Goal: Task Accomplishment & Management: Contribute content

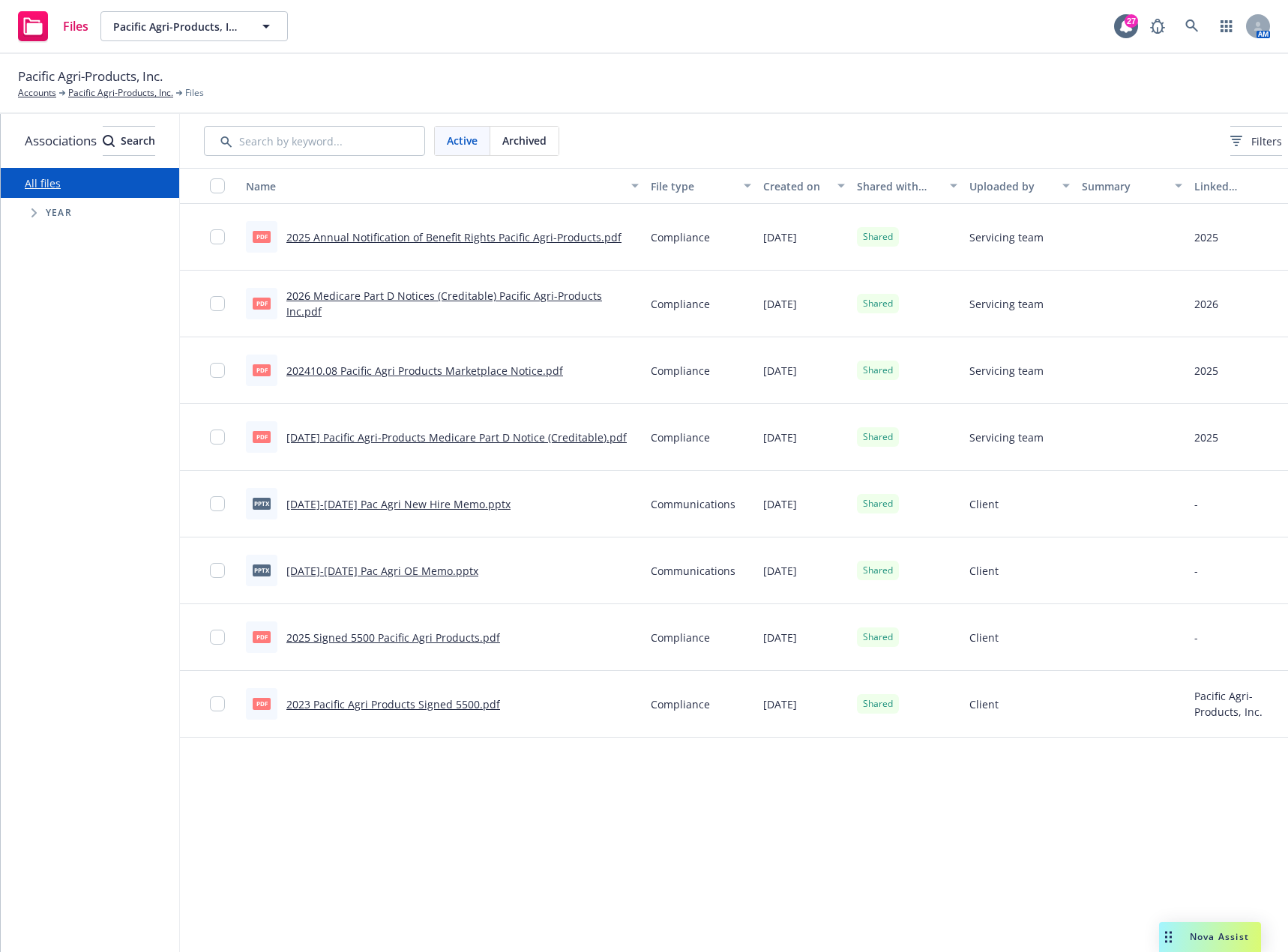
scroll to position [0, 139]
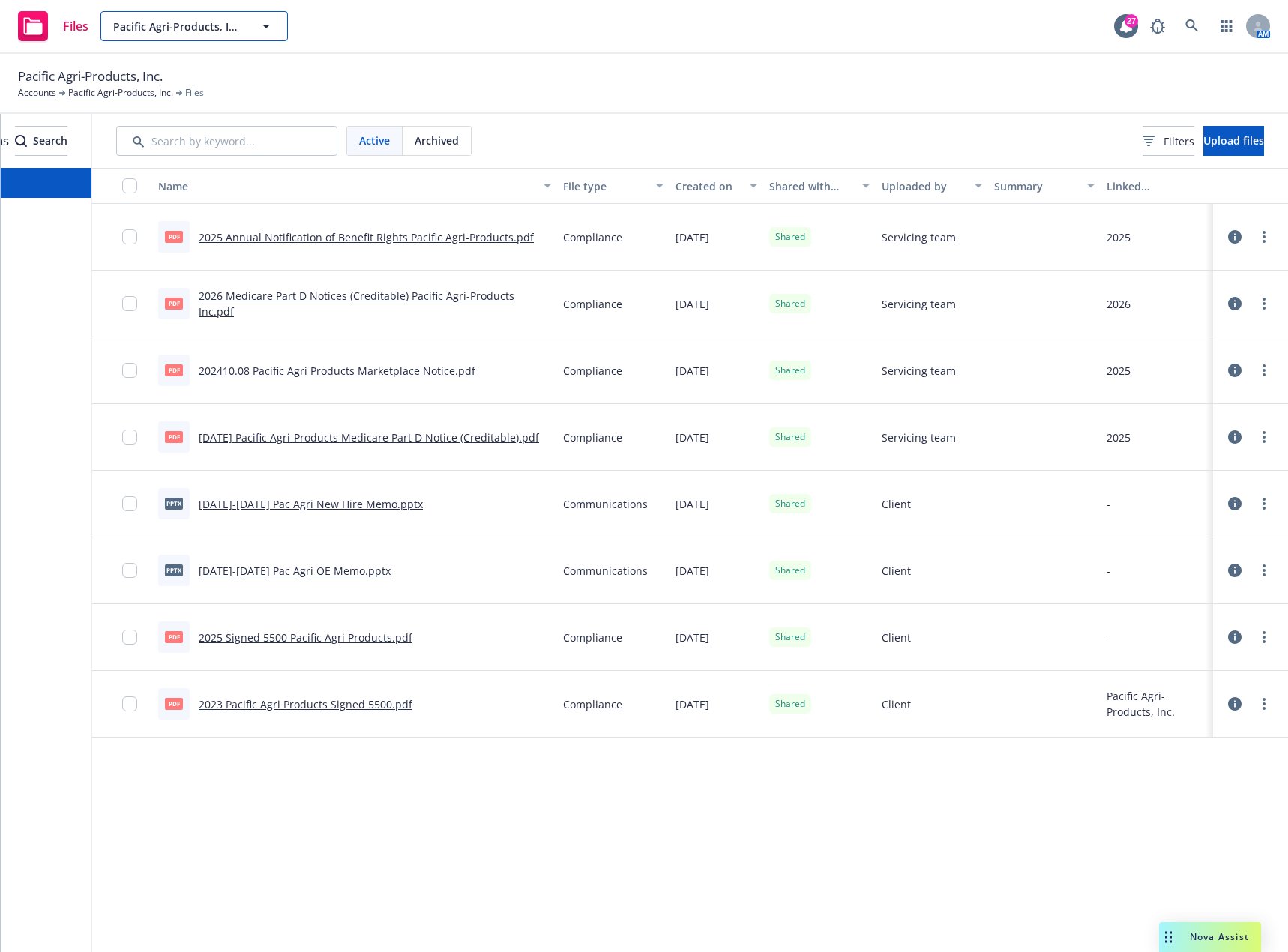
click at [227, 33] on span "Pacific Agri-Products, Inc." at bounding box center [178, 26] width 129 height 16
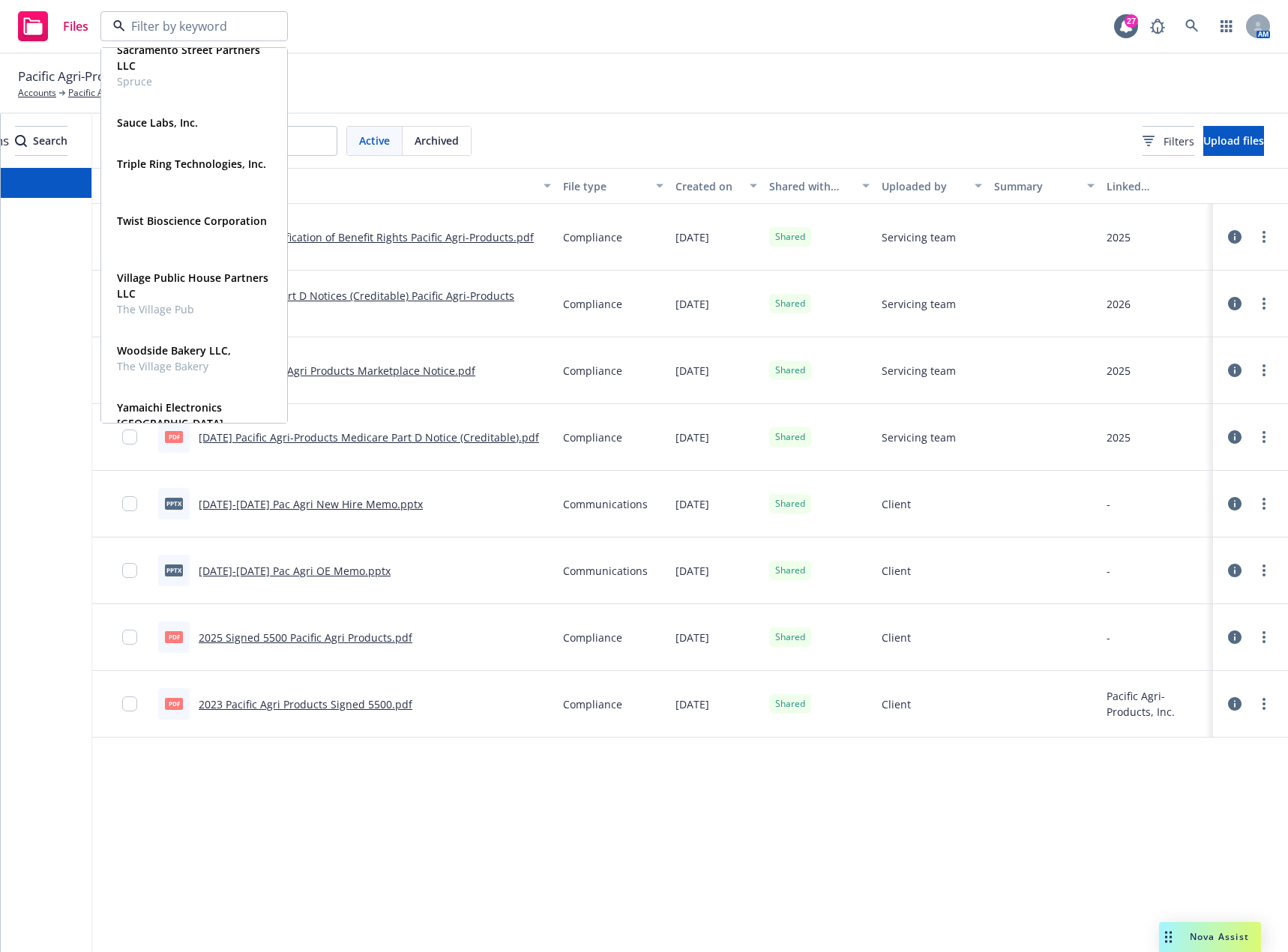
scroll to position [825, 0]
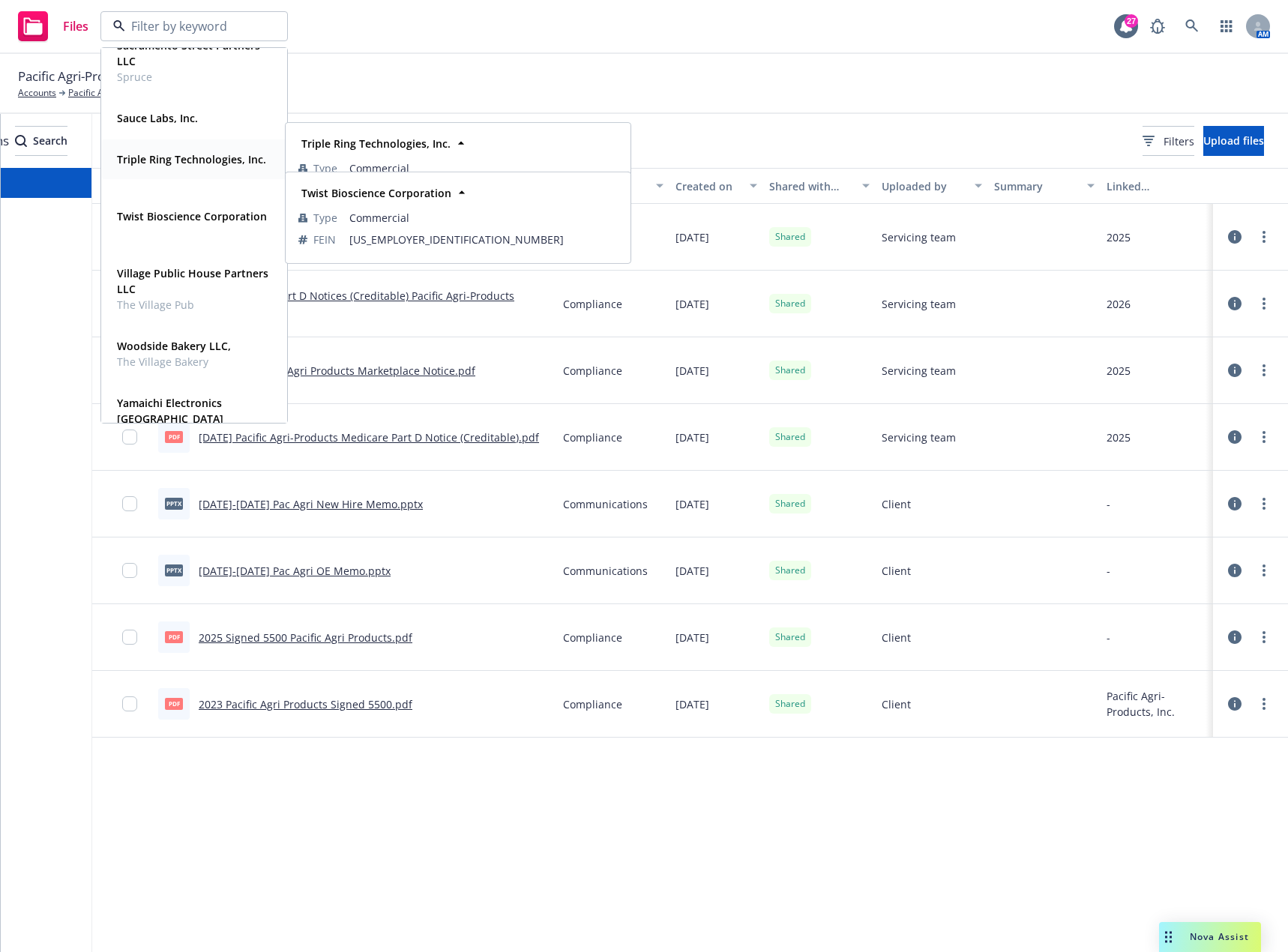
click at [191, 164] on strong "Triple Ring Technologies, Inc." at bounding box center [192, 159] width 149 height 14
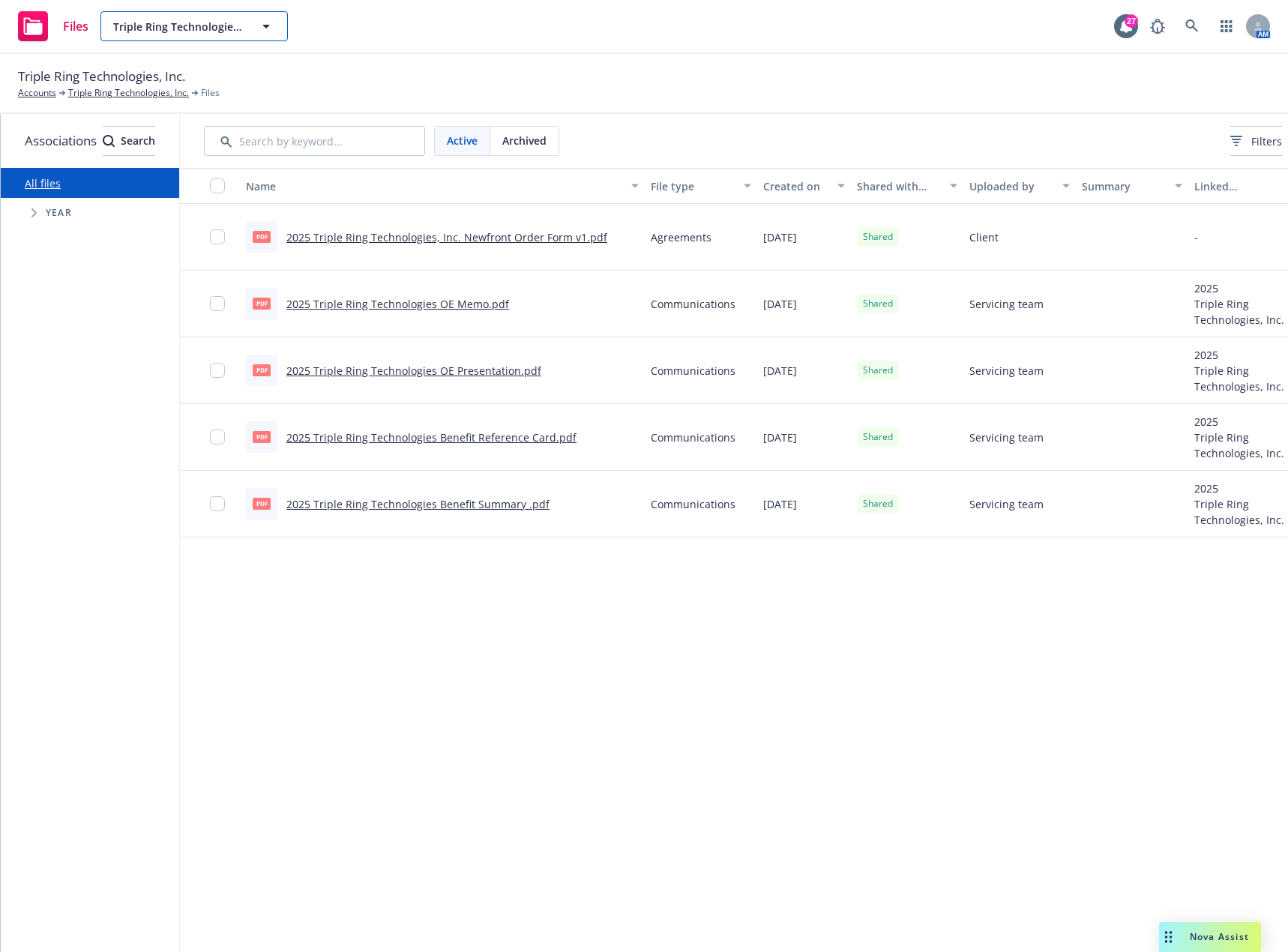
click at [198, 21] on span "Triple Ring Technologies, Inc." at bounding box center [178, 26] width 129 height 16
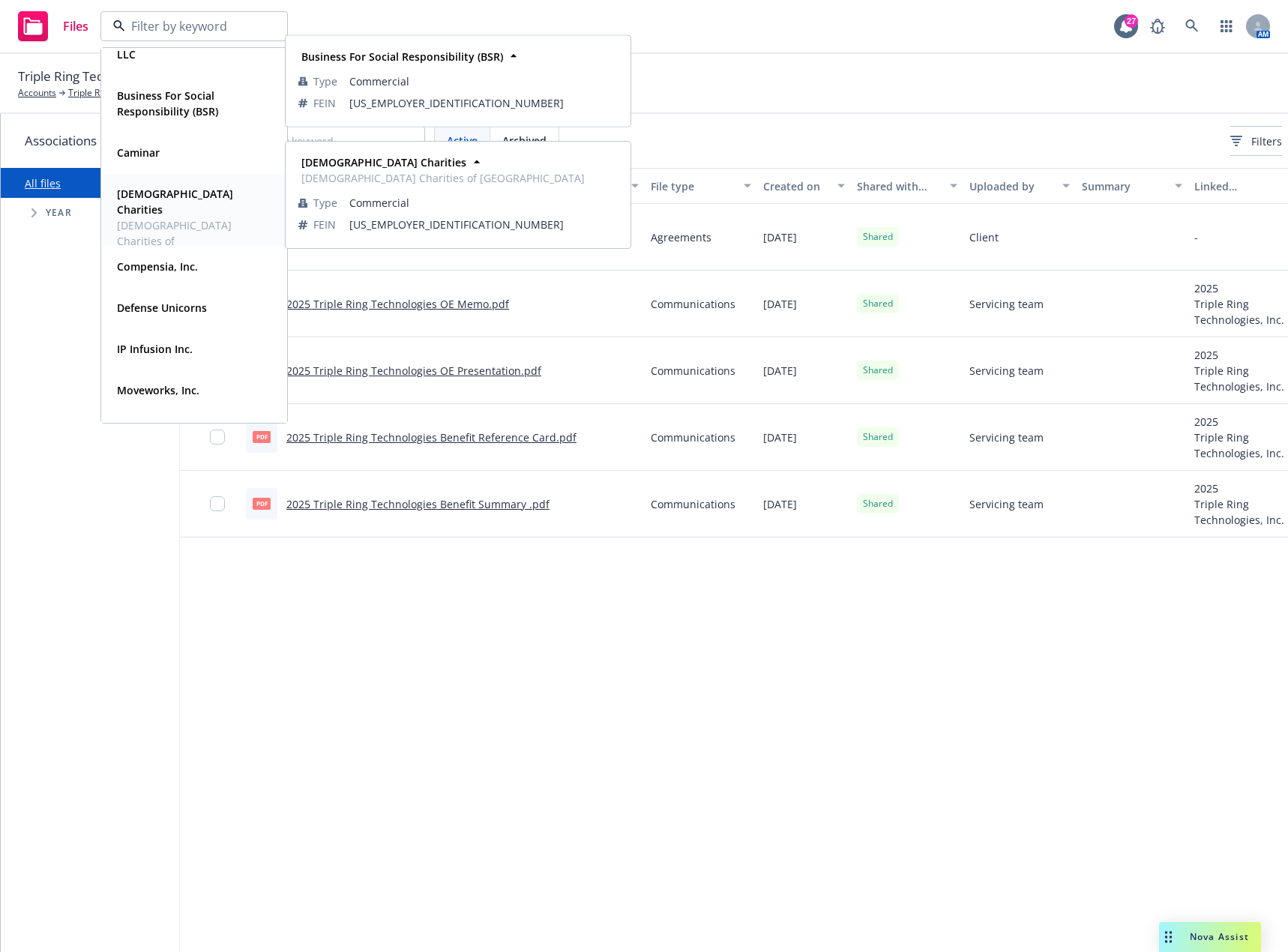
scroll to position [225, 0]
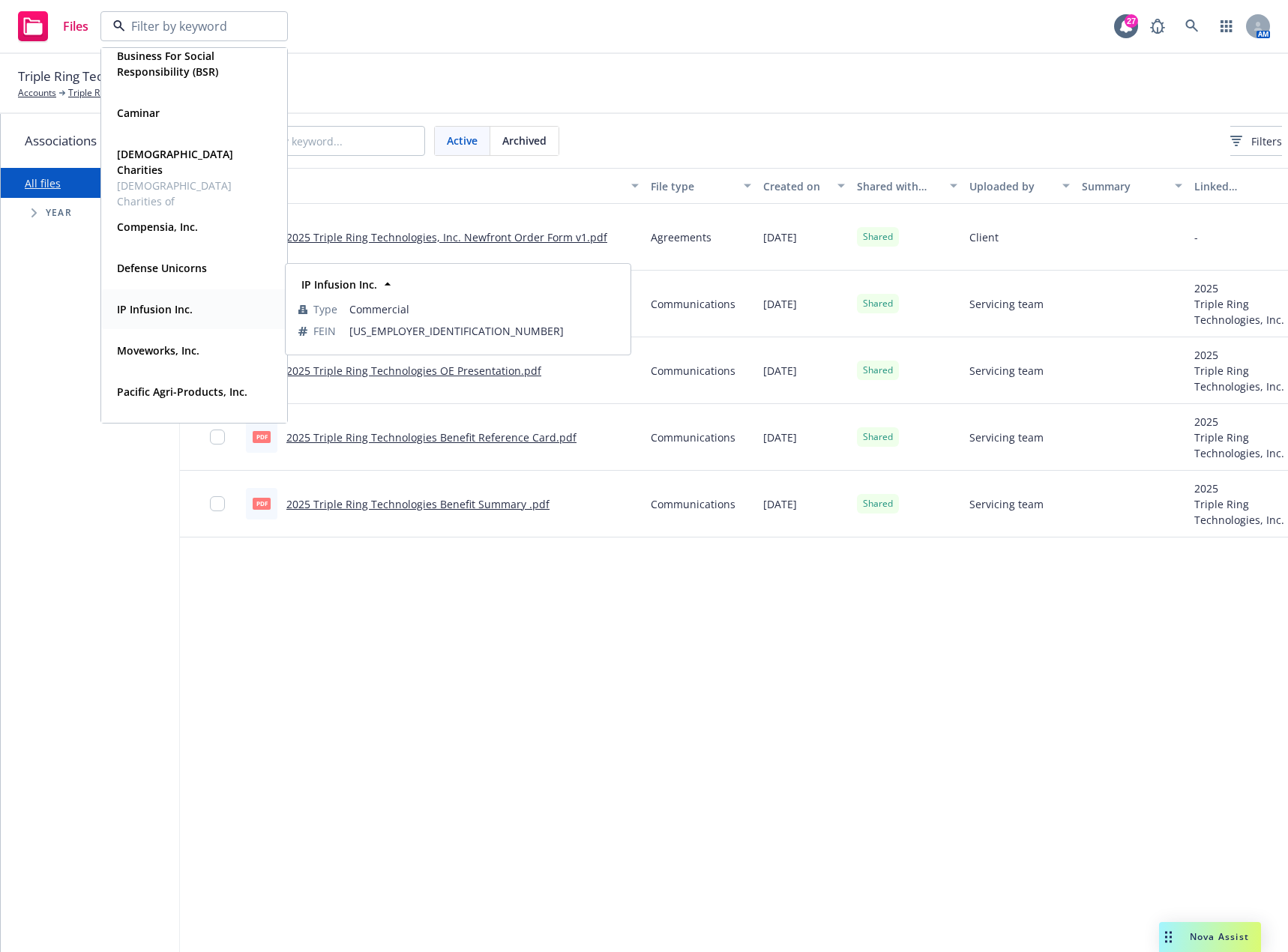
click at [160, 305] on strong "IP Infusion Inc." at bounding box center [155, 309] width 76 height 14
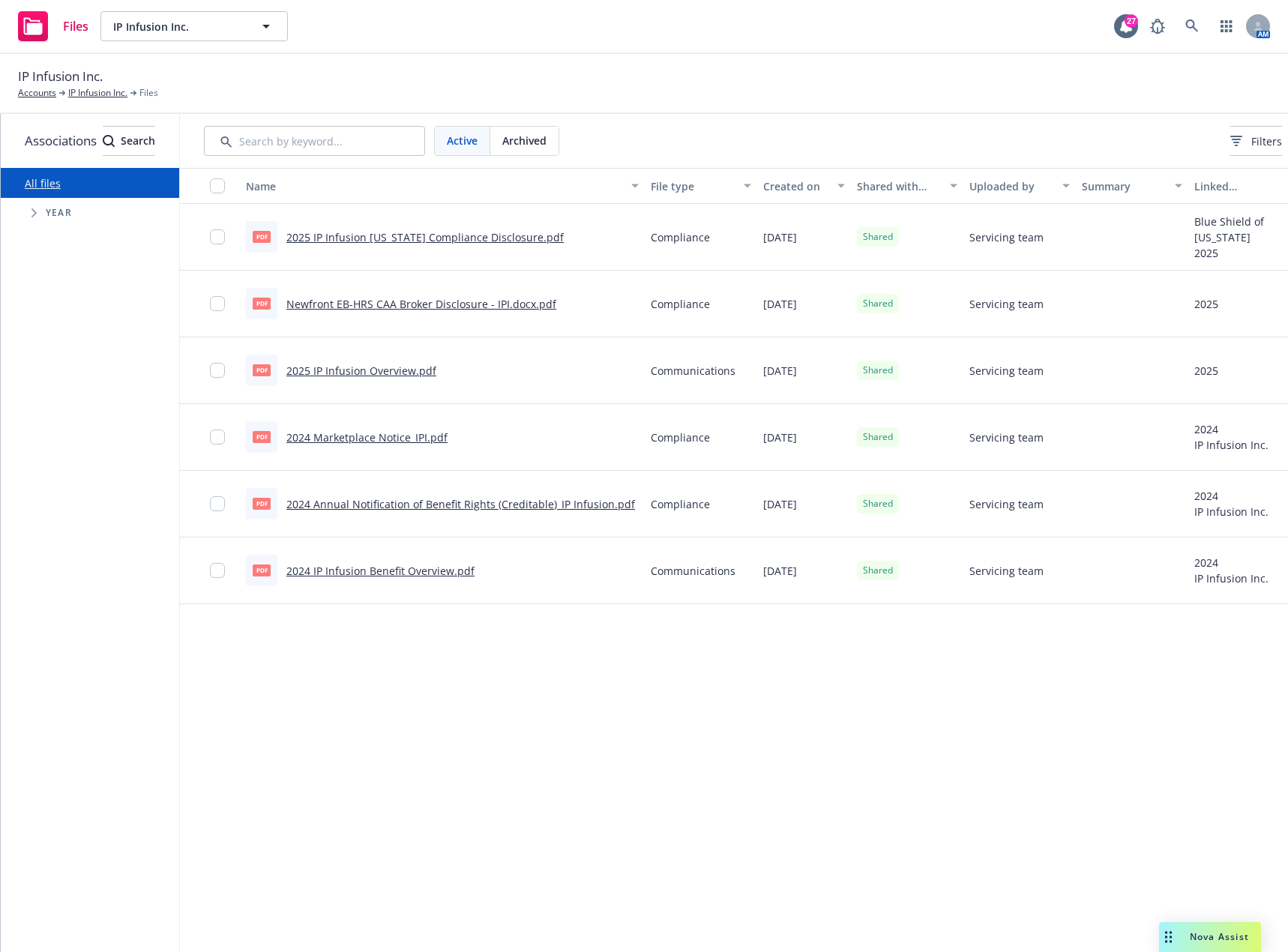
scroll to position [0, 139]
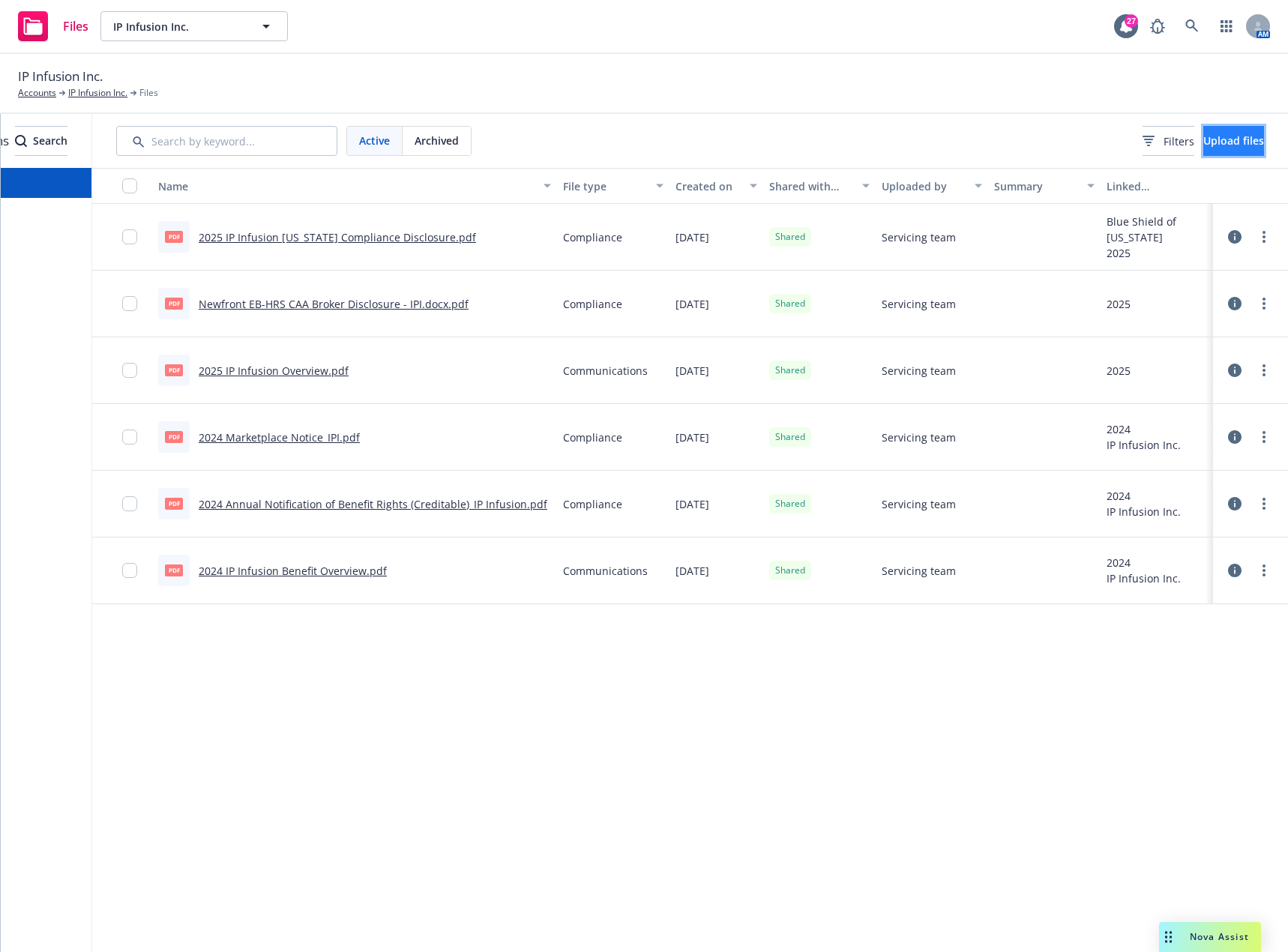
click at [1203, 142] on span "Upload files" at bounding box center [1233, 141] width 61 height 14
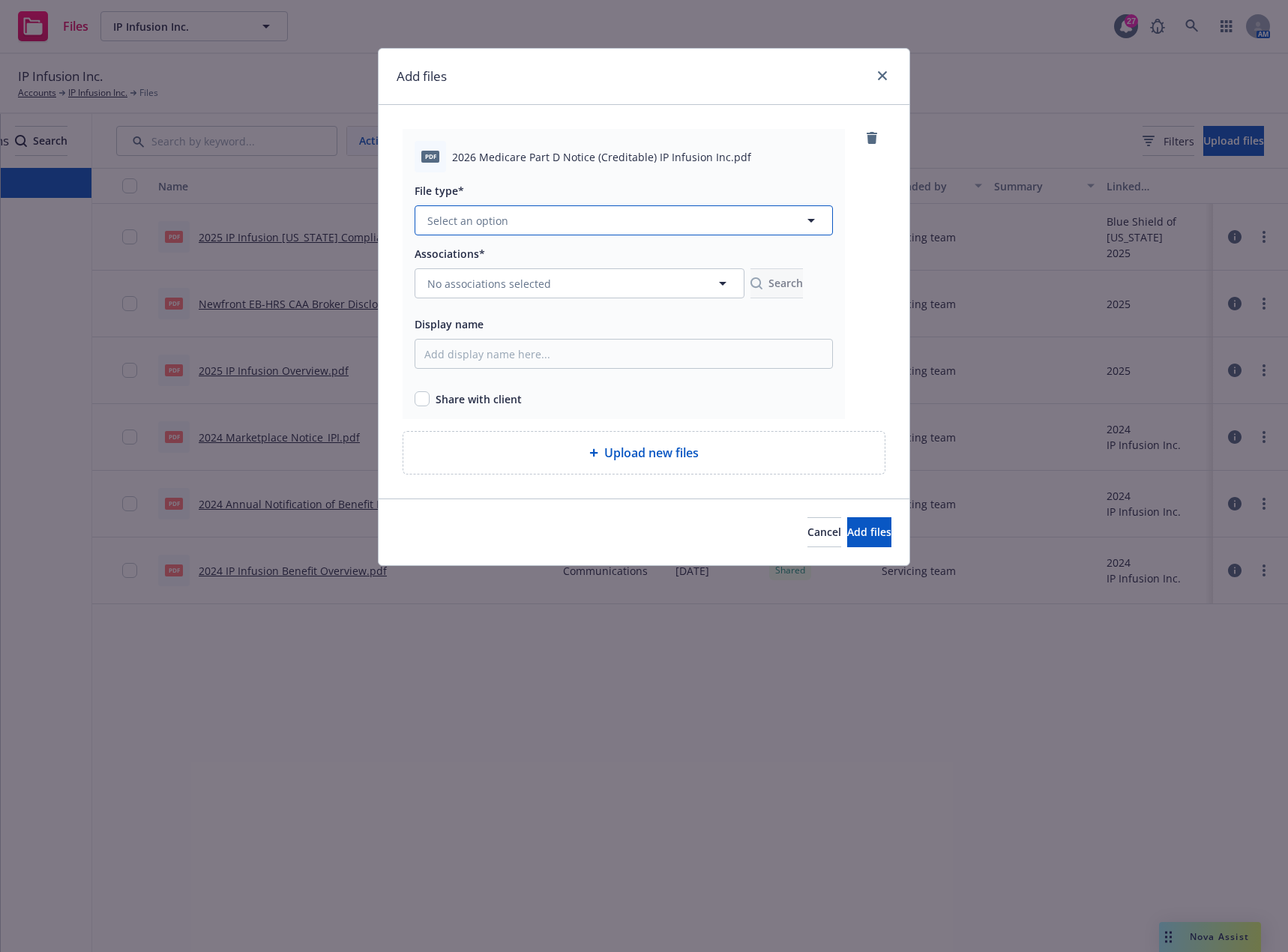
click at [546, 225] on button "Select an option" at bounding box center [623, 221] width 418 height 30
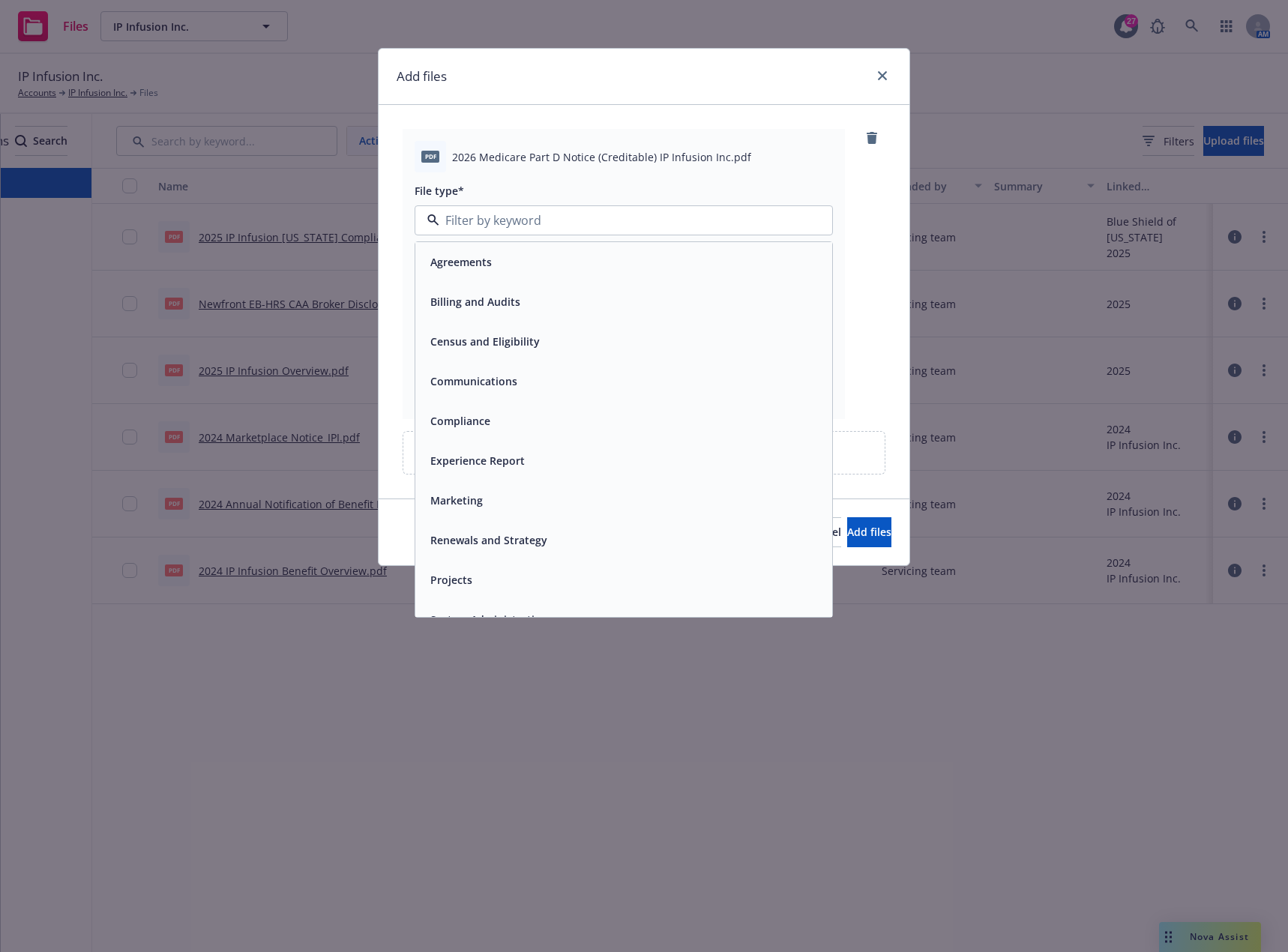
click at [497, 415] on div "Compliance" at bounding box center [624, 420] width 399 height 22
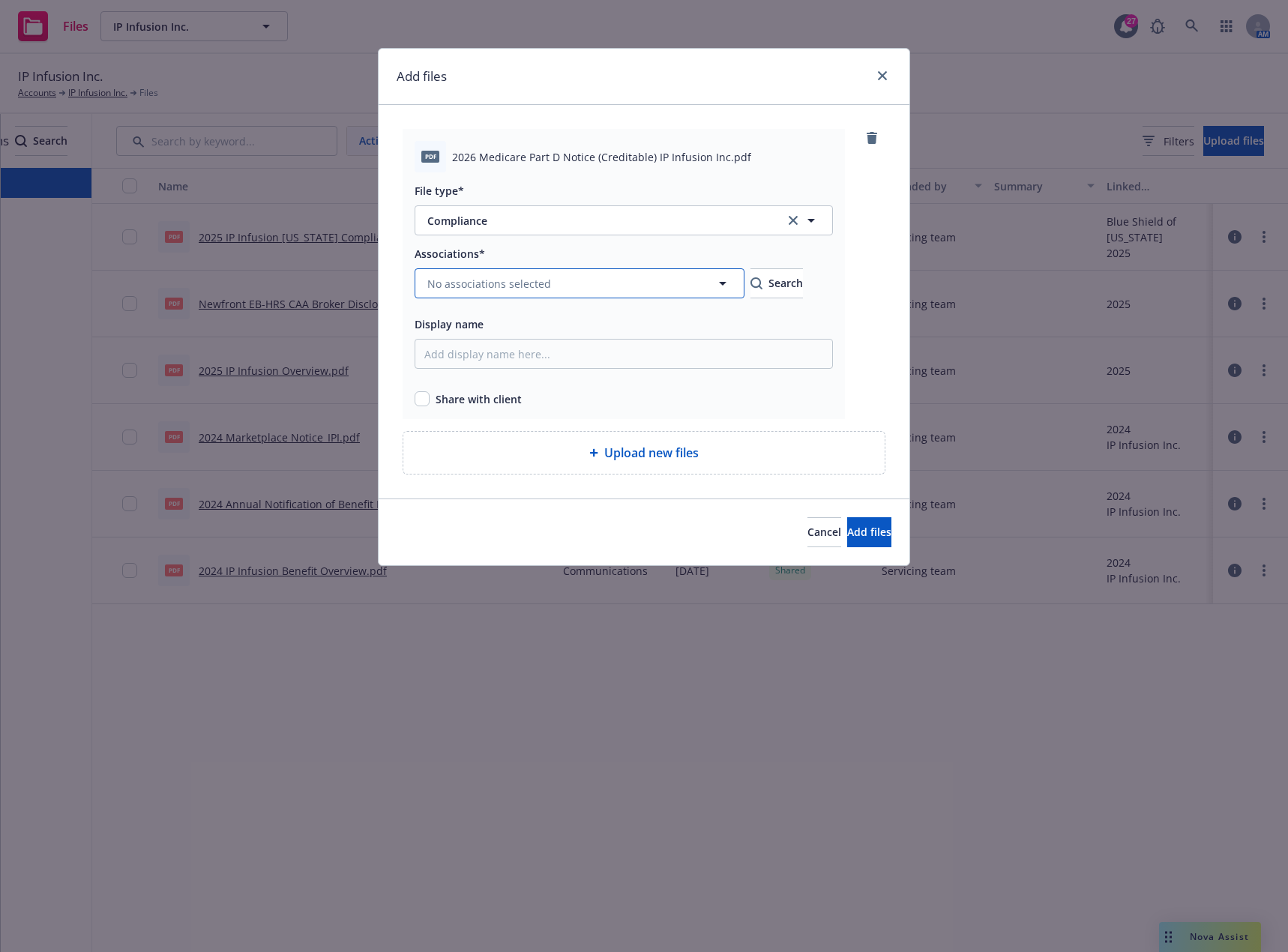
click at [528, 284] on span "No associations selected" at bounding box center [489, 284] width 124 height 16
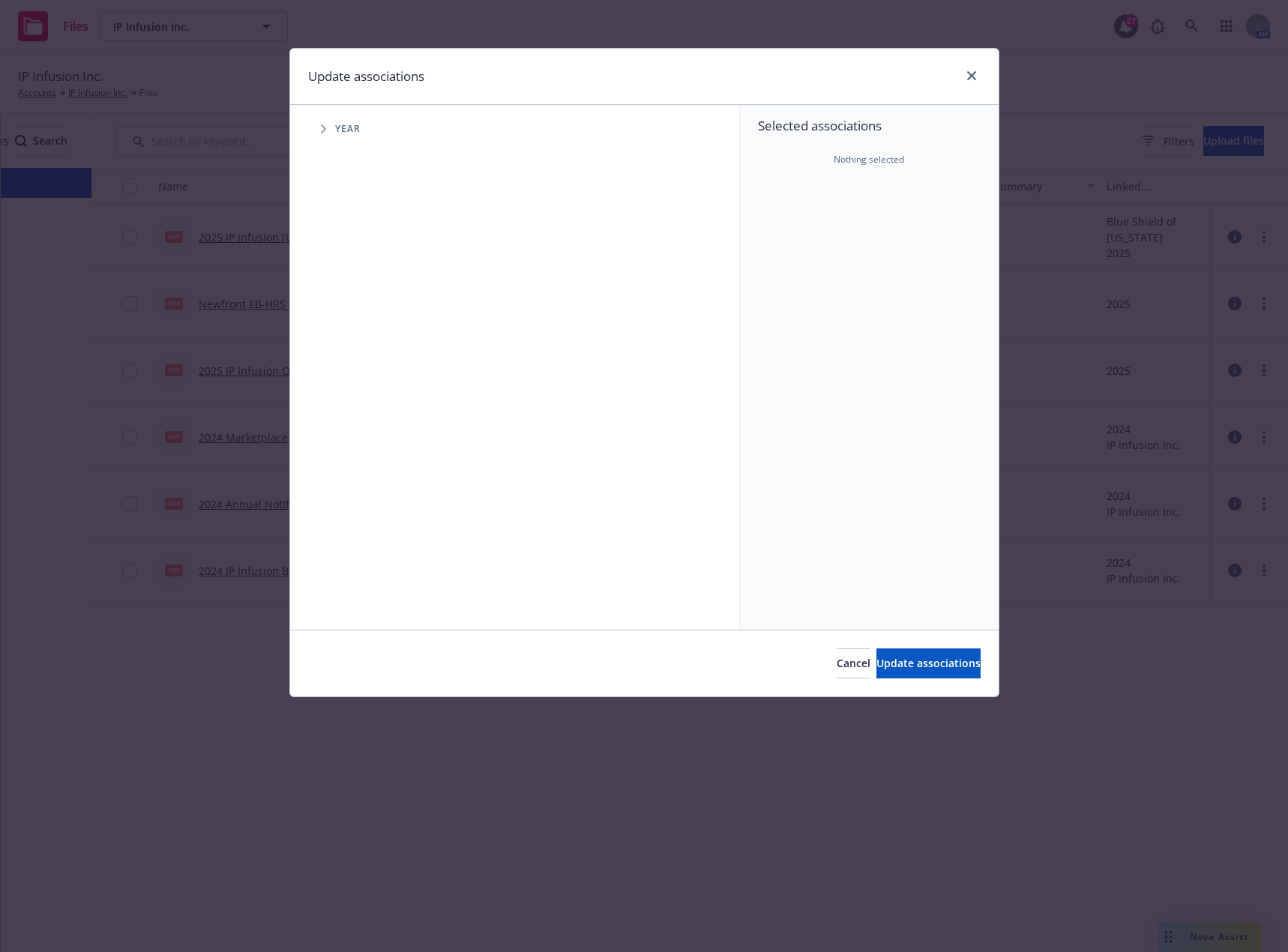
click at [353, 130] on span "Year" at bounding box center [348, 129] width 26 height 9
click at [324, 131] on icon "Tree Example" at bounding box center [324, 129] width 5 height 9
click at [362, 365] on input "Tree Example" at bounding box center [360, 368] width 15 height 15
checkbox input "true"
click at [886, 663] on span "Update associations" at bounding box center [928, 663] width 105 height 14
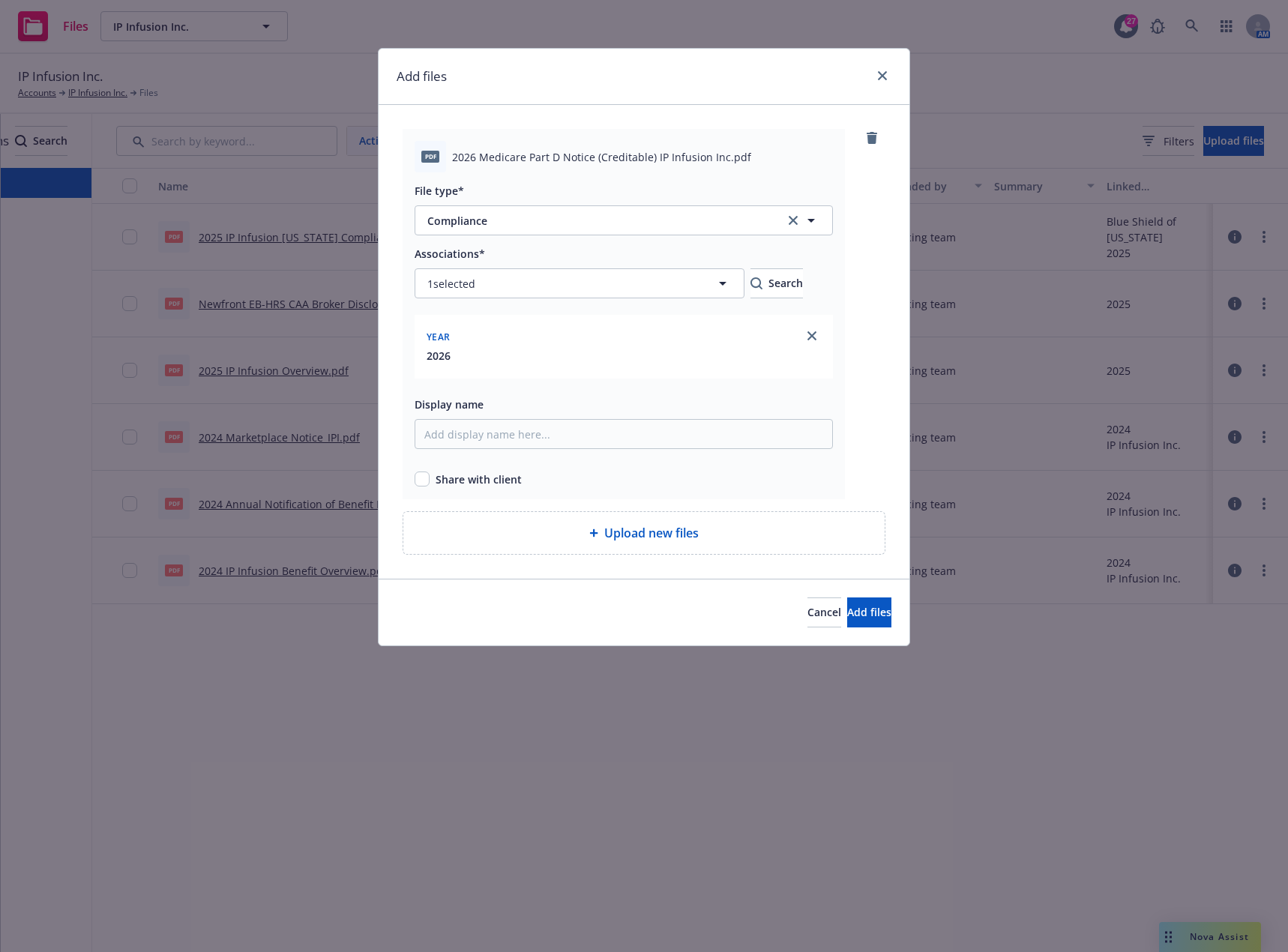
click at [430, 479] on div "Share with client" at bounding box center [623, 479] width 418 height 16
click at [425, 477] on input "checkbox" at bounding box center [421, 478] width 15 height 15
checkbox input "true"
click at [847, 613] on span "Add files" at bounding box center [869, 612] width 44 height 14
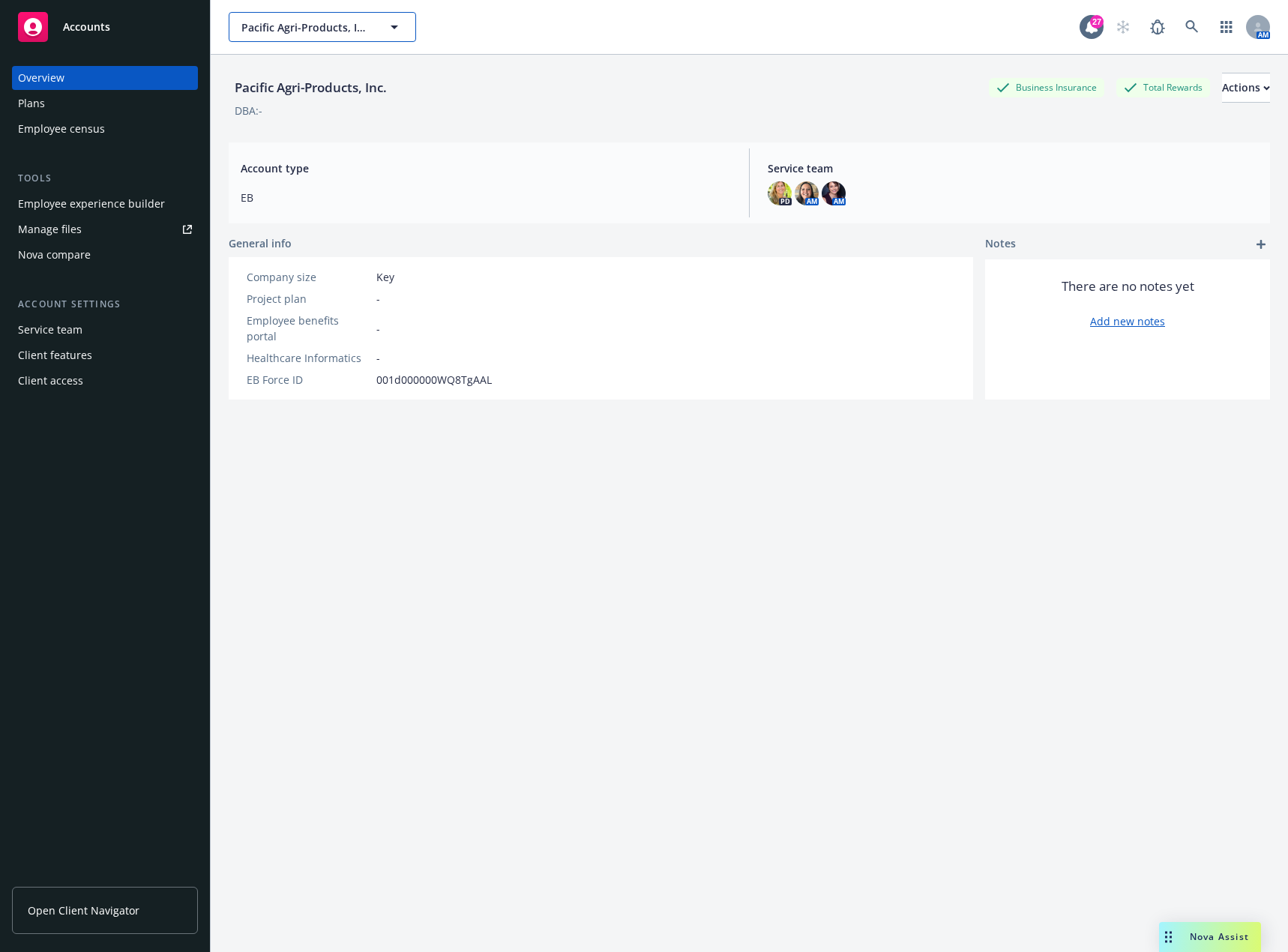
click at [283, 35] on button "Pacific Agri-Products, Inc." at bounding box center [322, 27] width 187 height 30
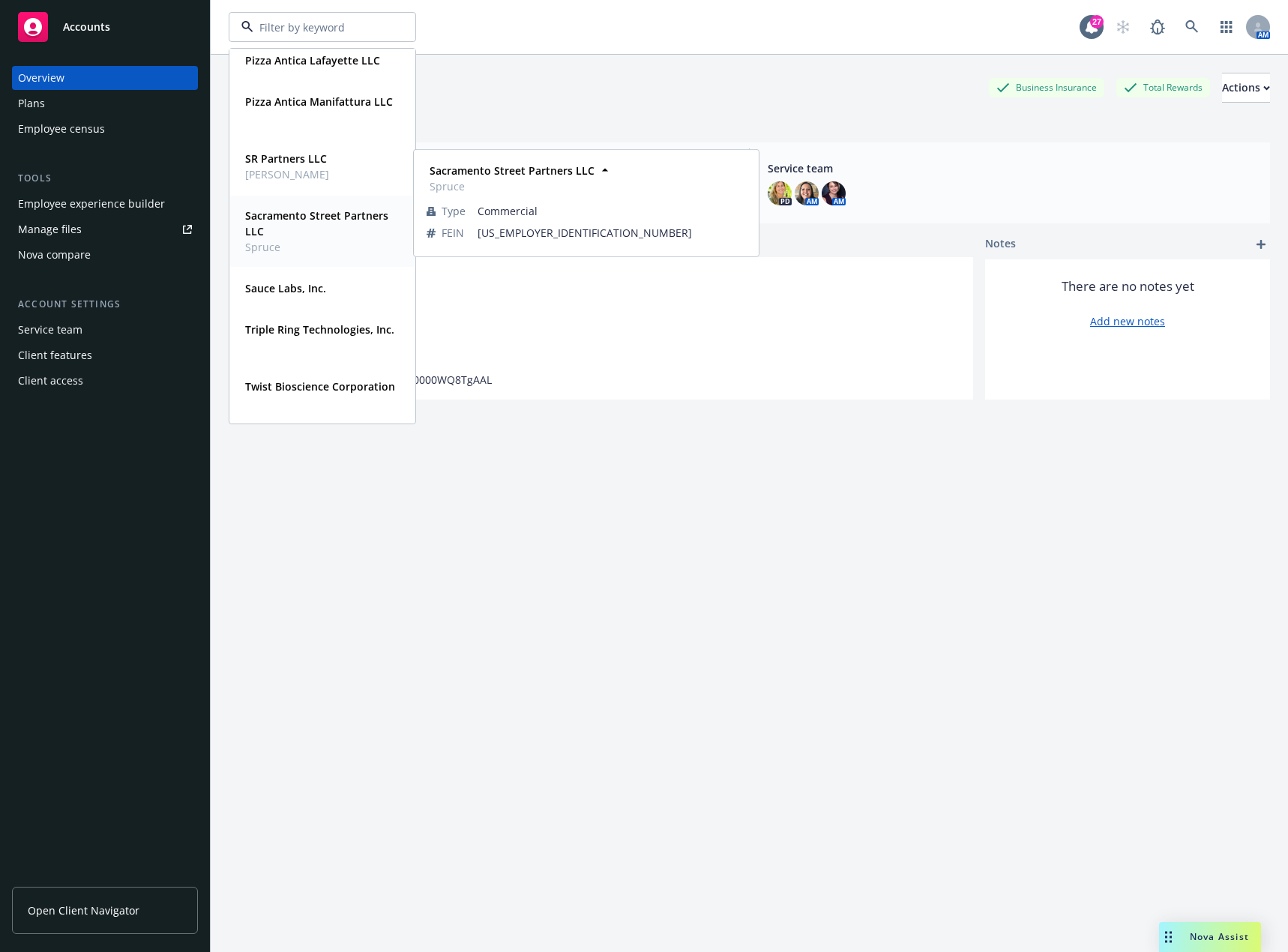
scroll to position [825, 0]
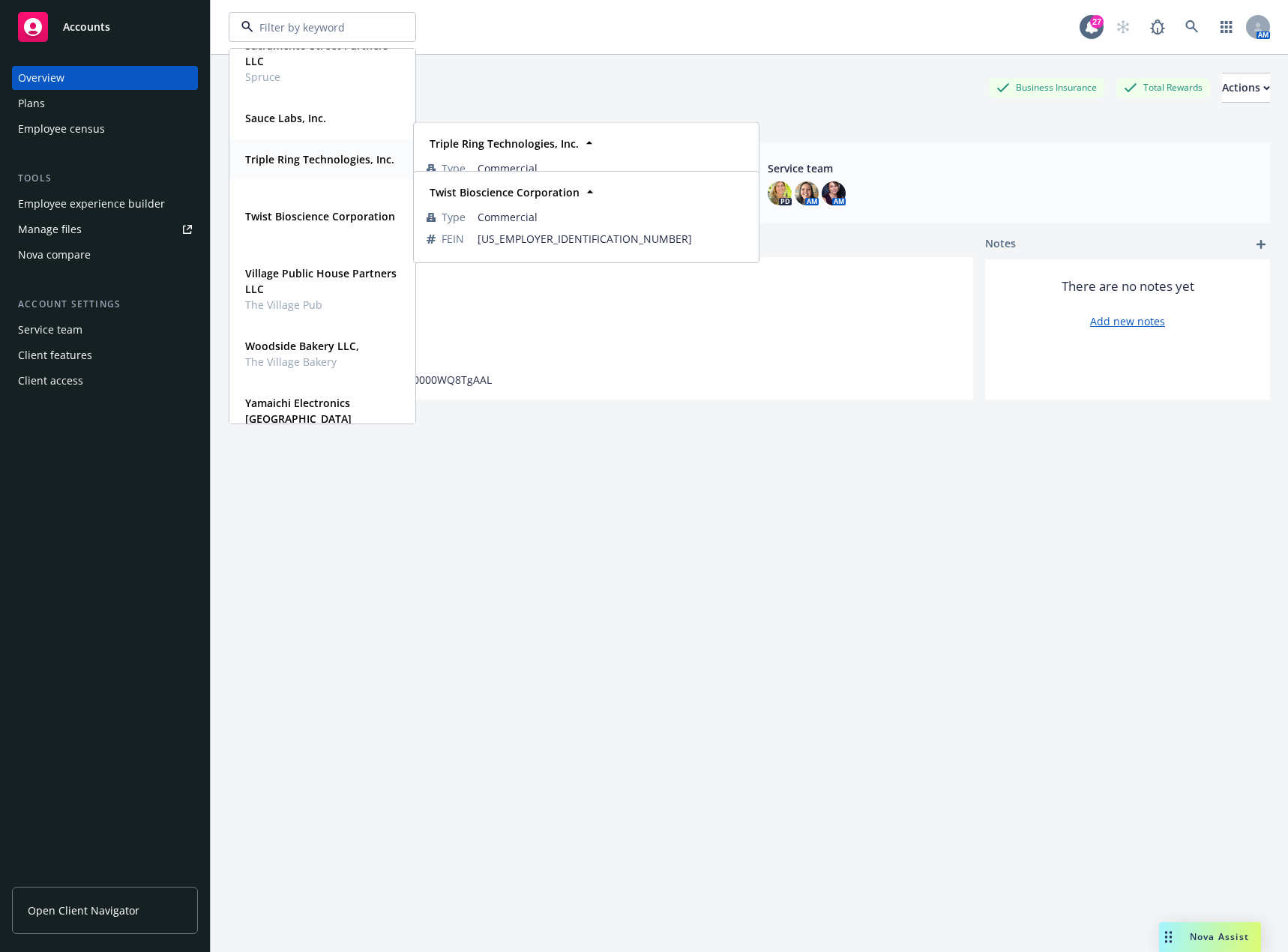
click at [314, 167] on span "Triple Ring Technologies, Inc." at bounding box center [320, 159] width 149 height 16
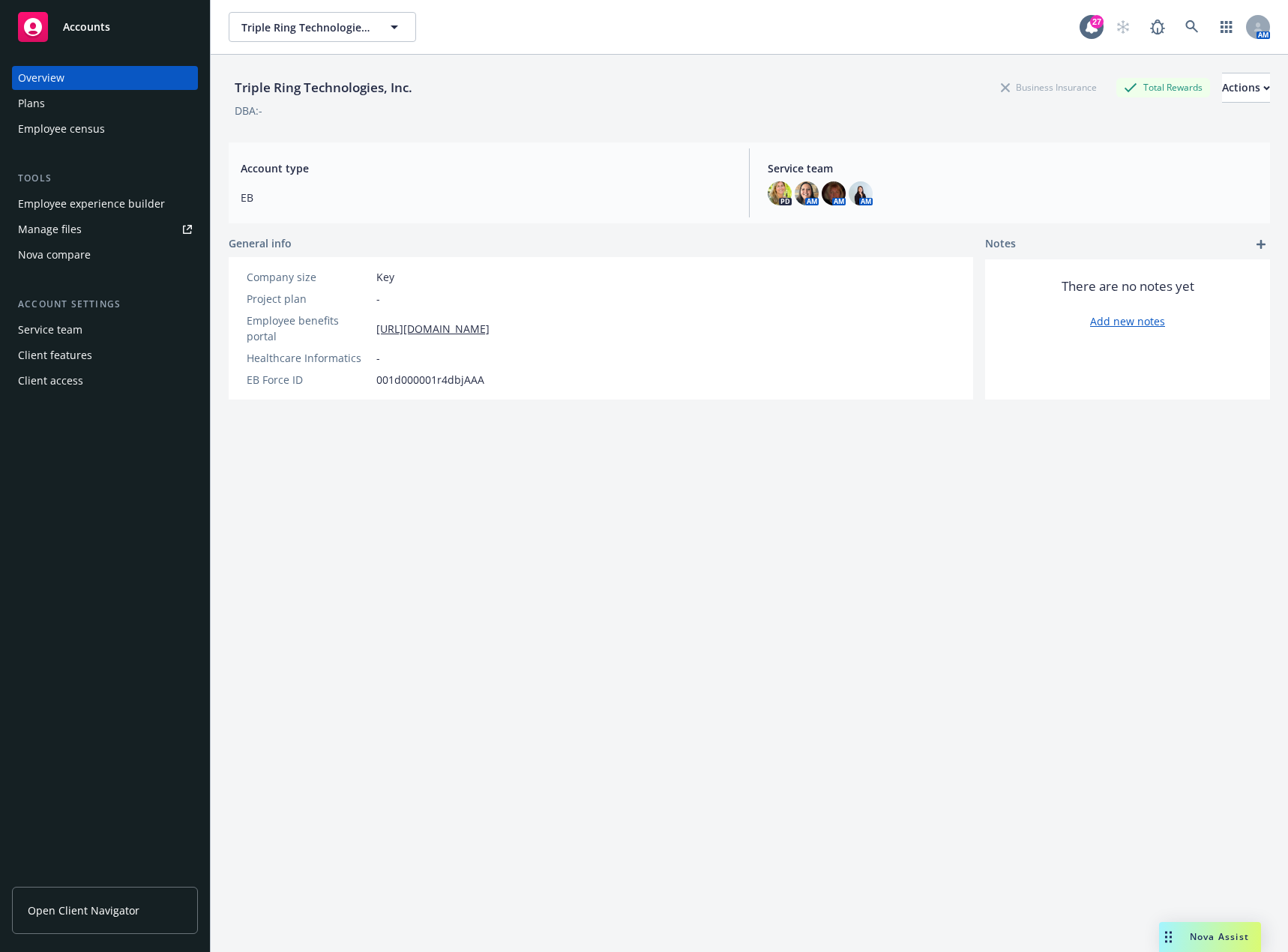
click at [120, 204] on div "Employee experience builder" at bounding box center [91, 203] width 147 height 24
click at [60, 227] on div "Manage files" at bounding box center [49, 229] width 63 height 24
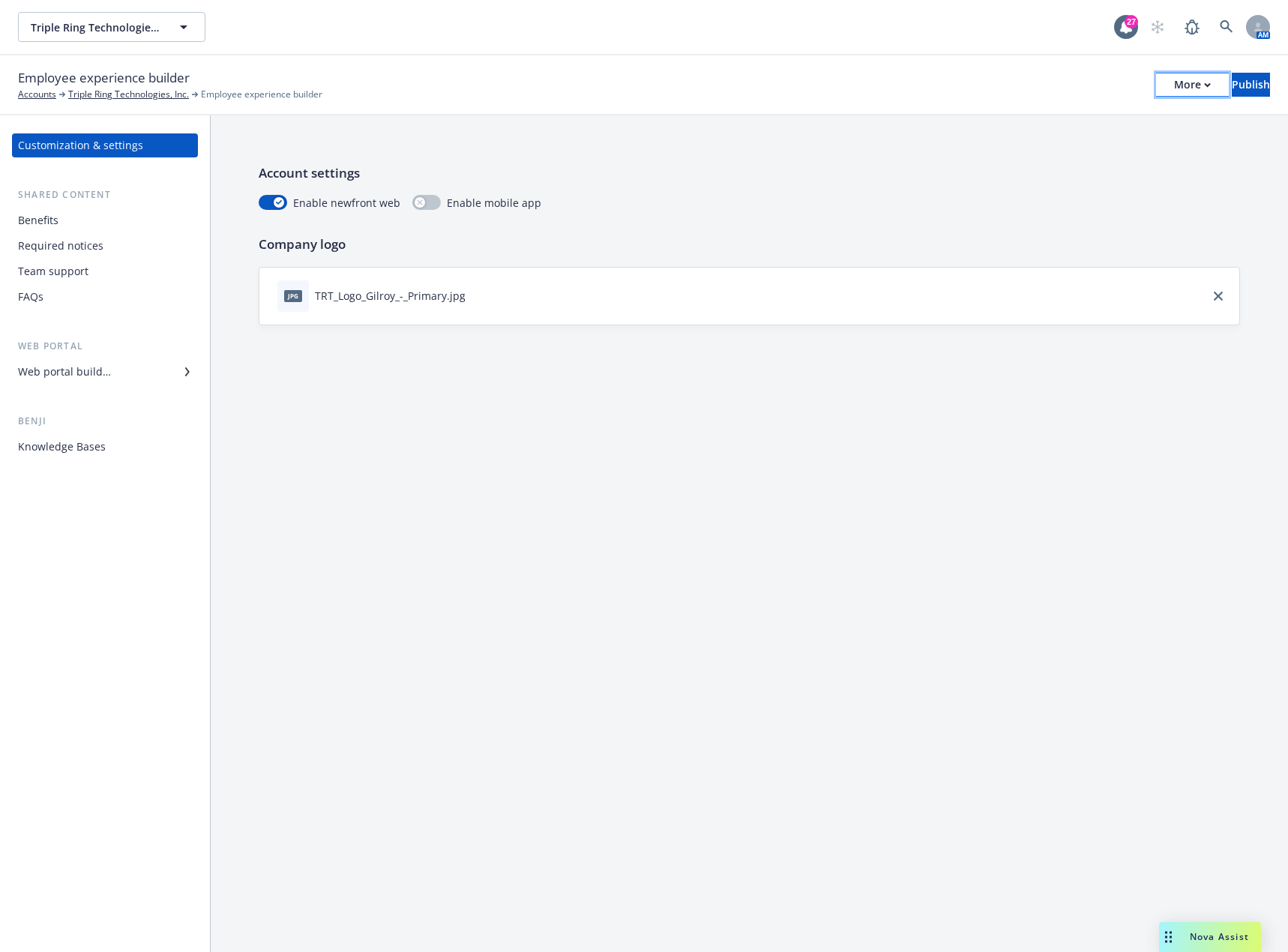
click at [1162, 82] on button "More" at bounding box center [1192, 84] width 73 height 24
click at [149, 17] on button "Triple Ring Technologies, Inc." at bounding box center [111, 27] width 187 height 30
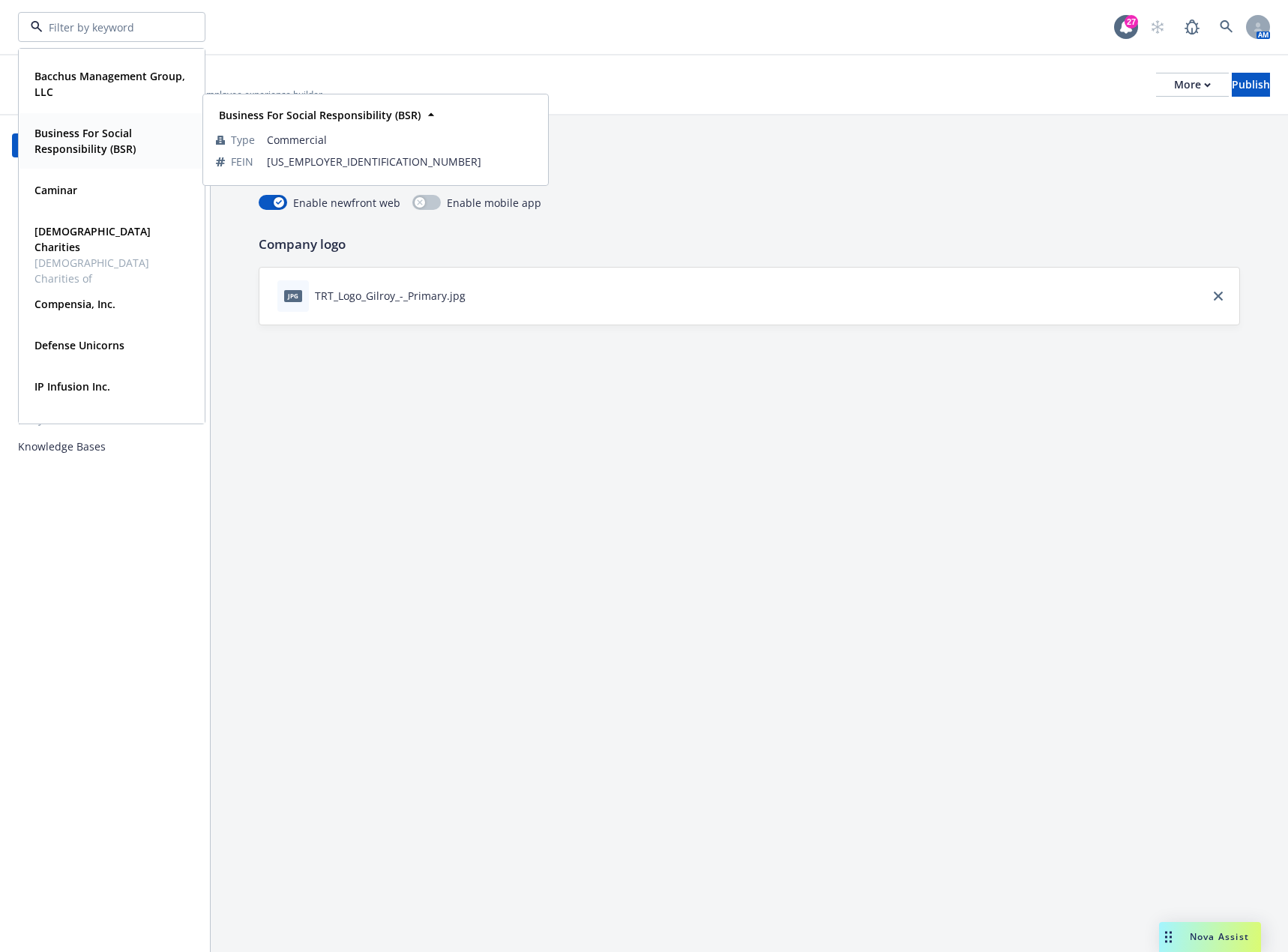
scroll to position [150, 0]
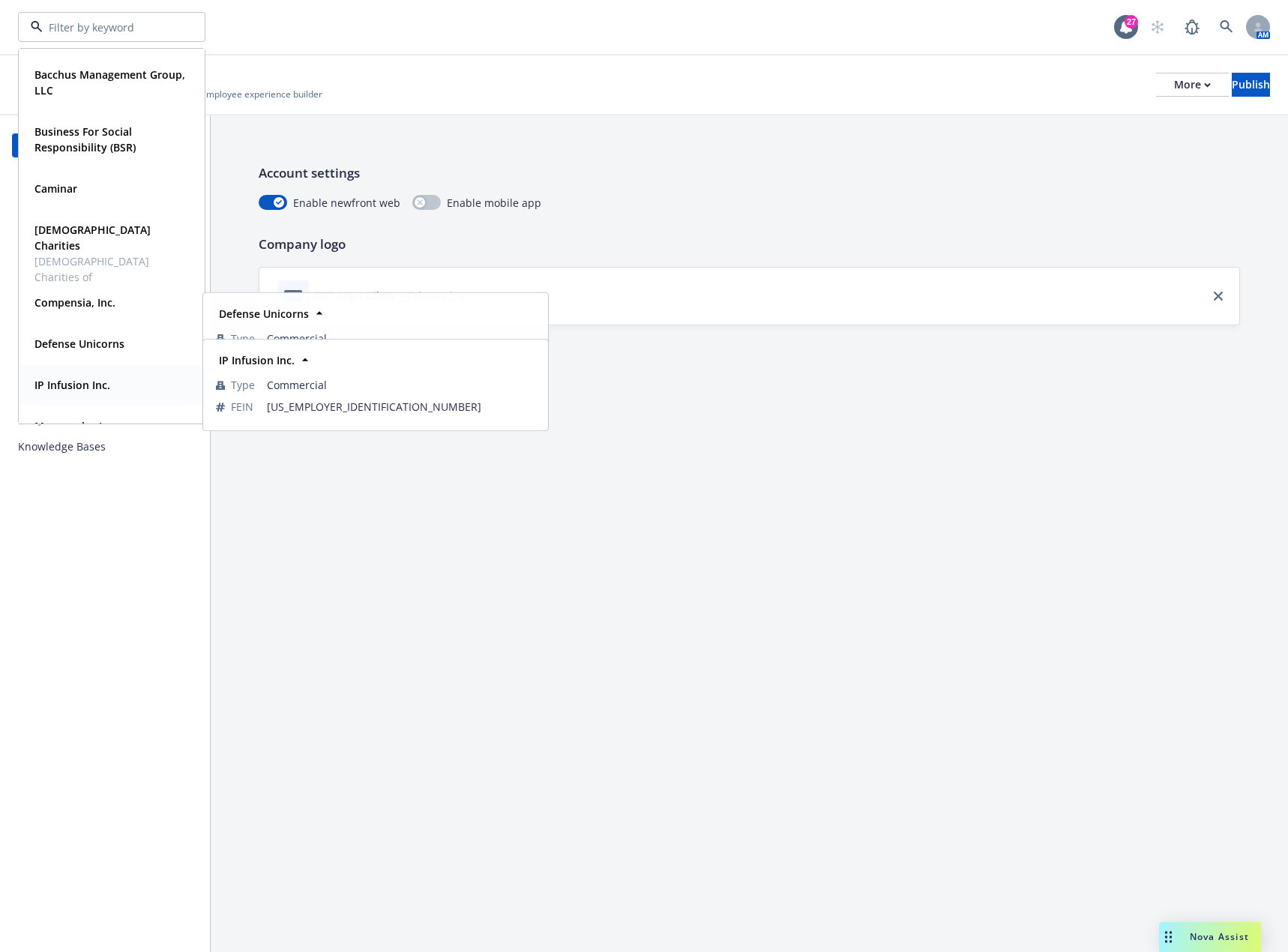
click at [89, 379] on strong "IP Infusion Inc." at bounding box center [72, 385] width 76 height 14
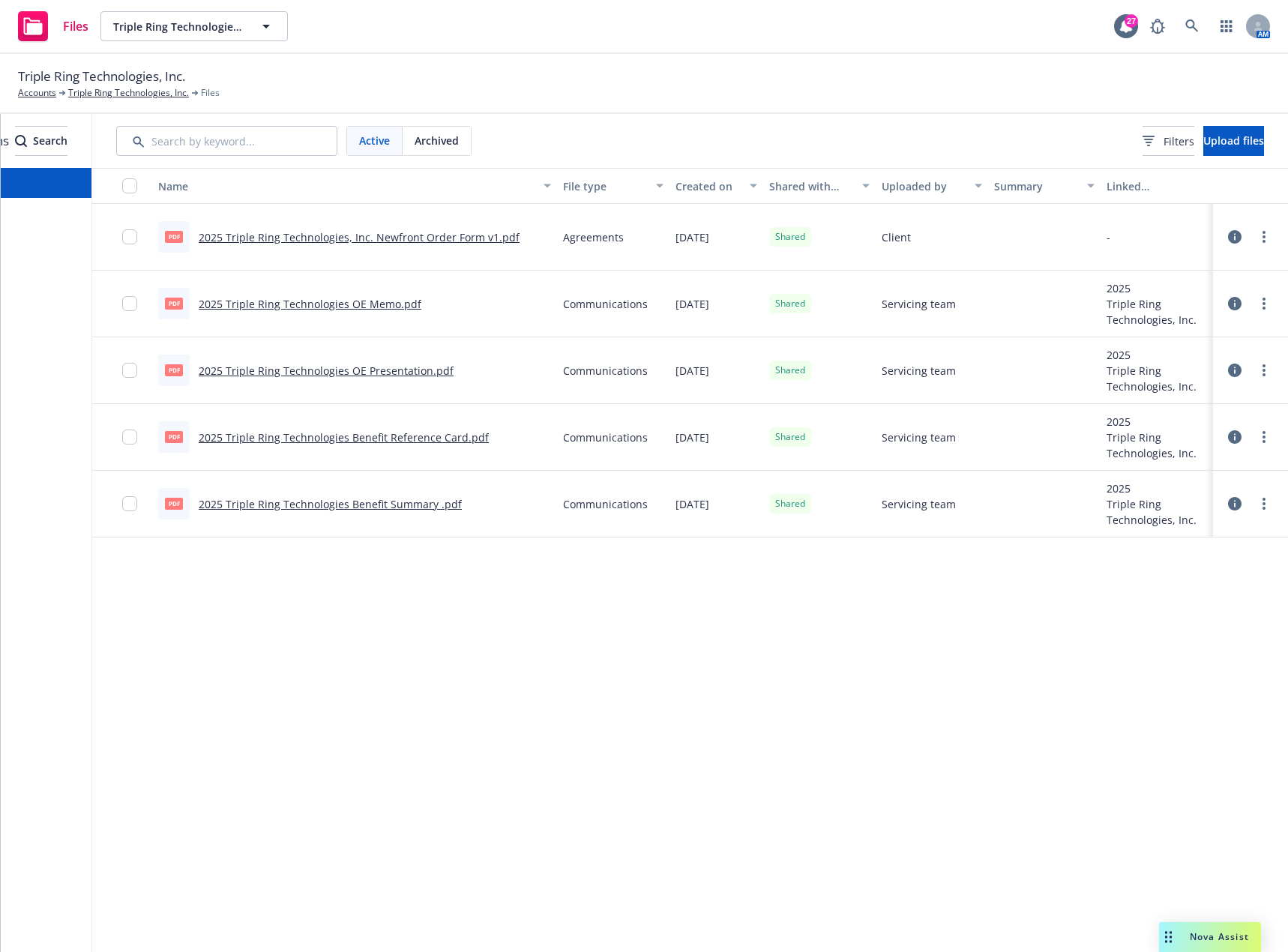
scroll to position [0, 101]
click at [1240, 149] on button "Upload files" at bounding box center [1233, 141] width 61 height 30
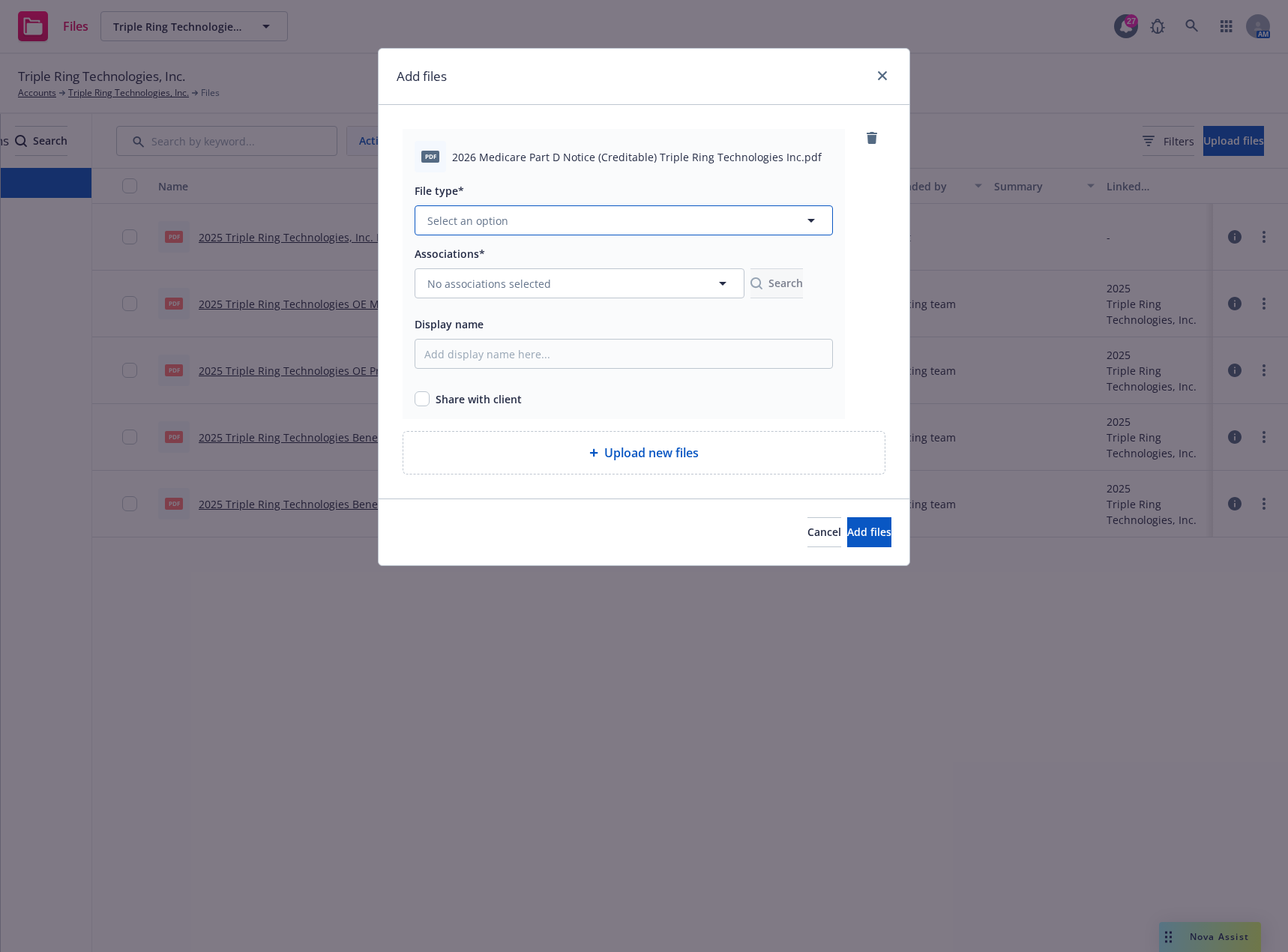
click at [521, 222] on button "Select an option" at bounding box center [623, 221] width 418 height 30
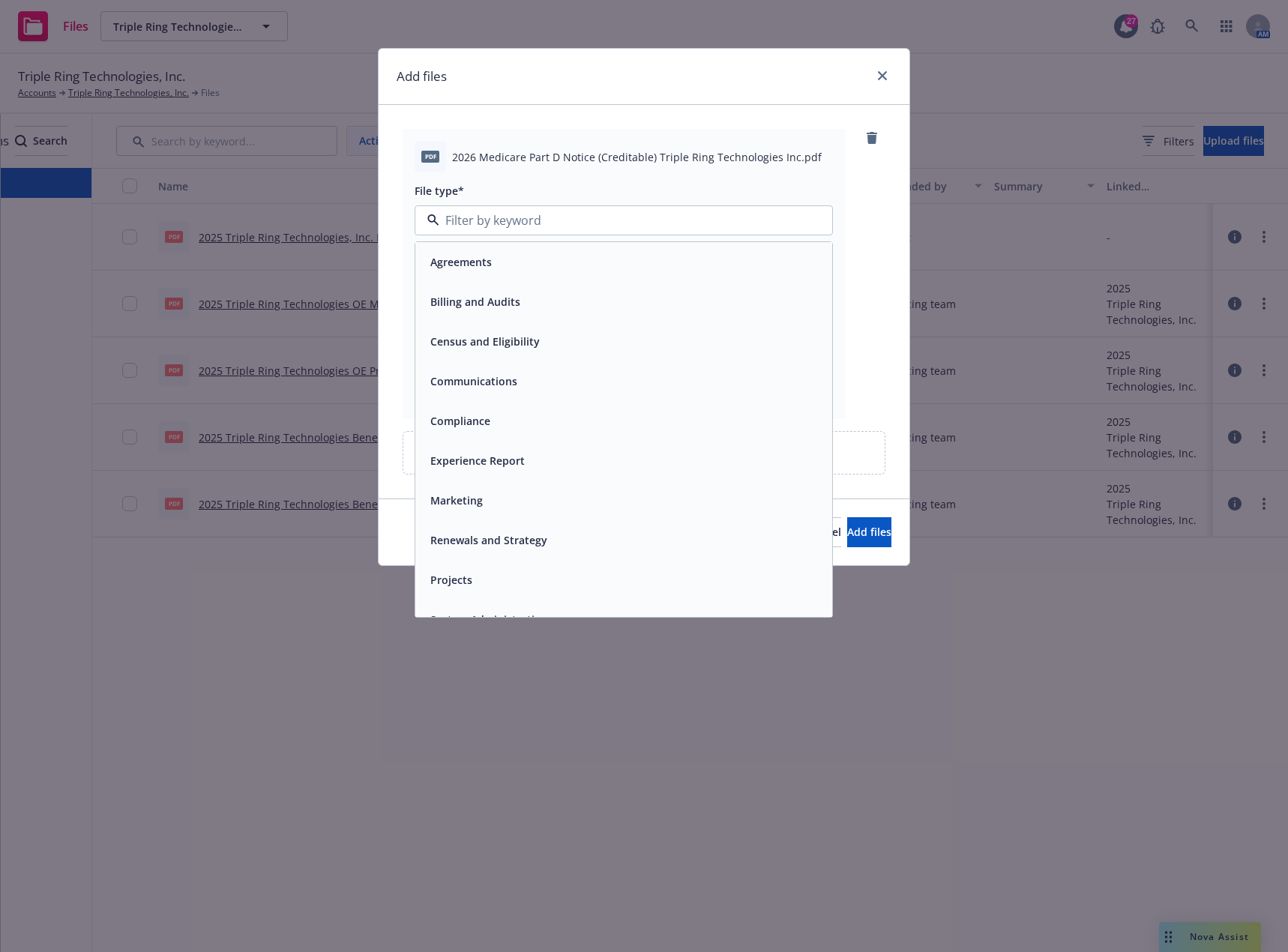
click at [504, 407] on div "Compliance" at bounding box center [623, 420] width 417 height 40
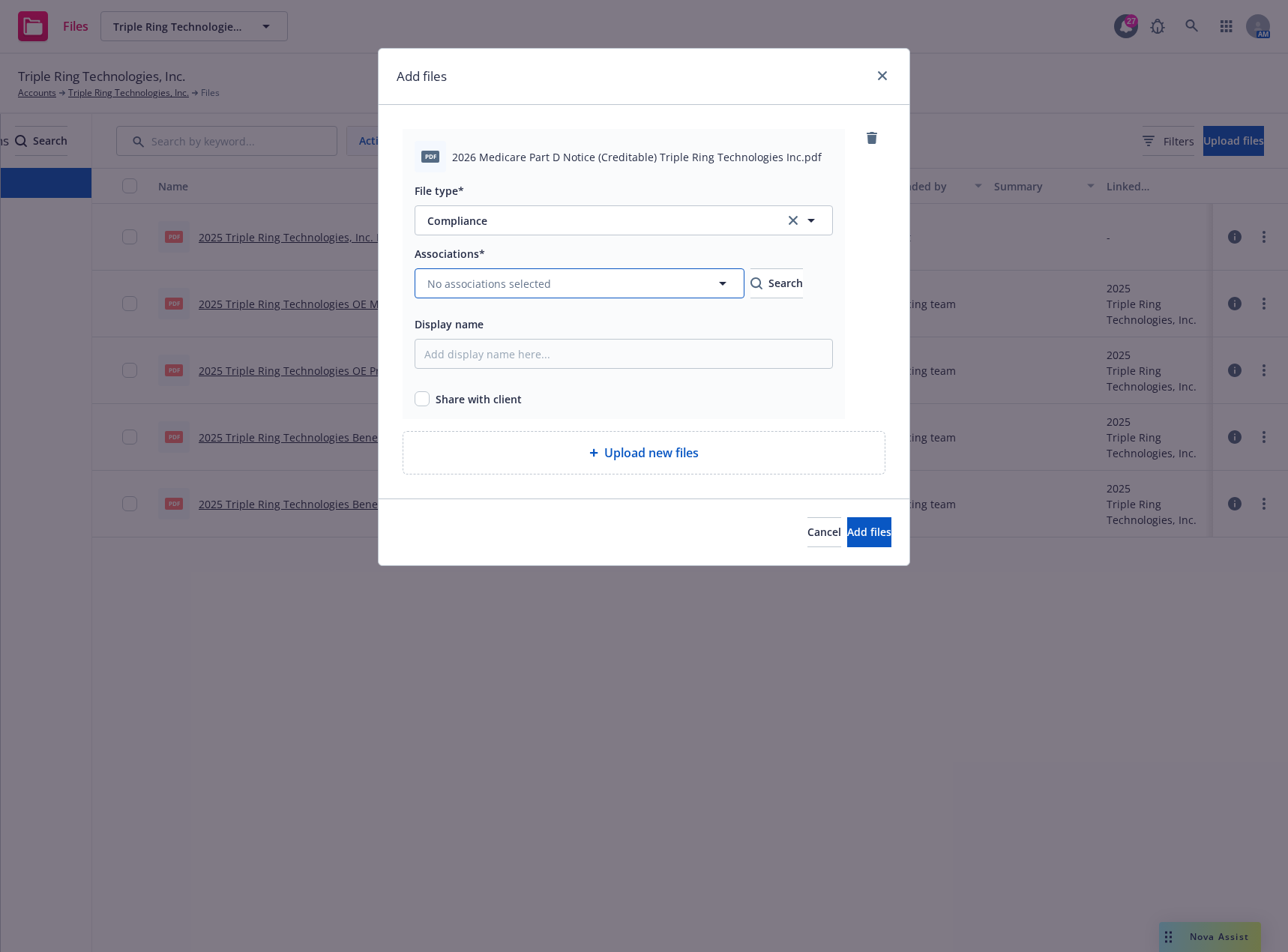
click at [512, 286] on span "No associations selected" at bounding box center [489, 284] width 124 height 16
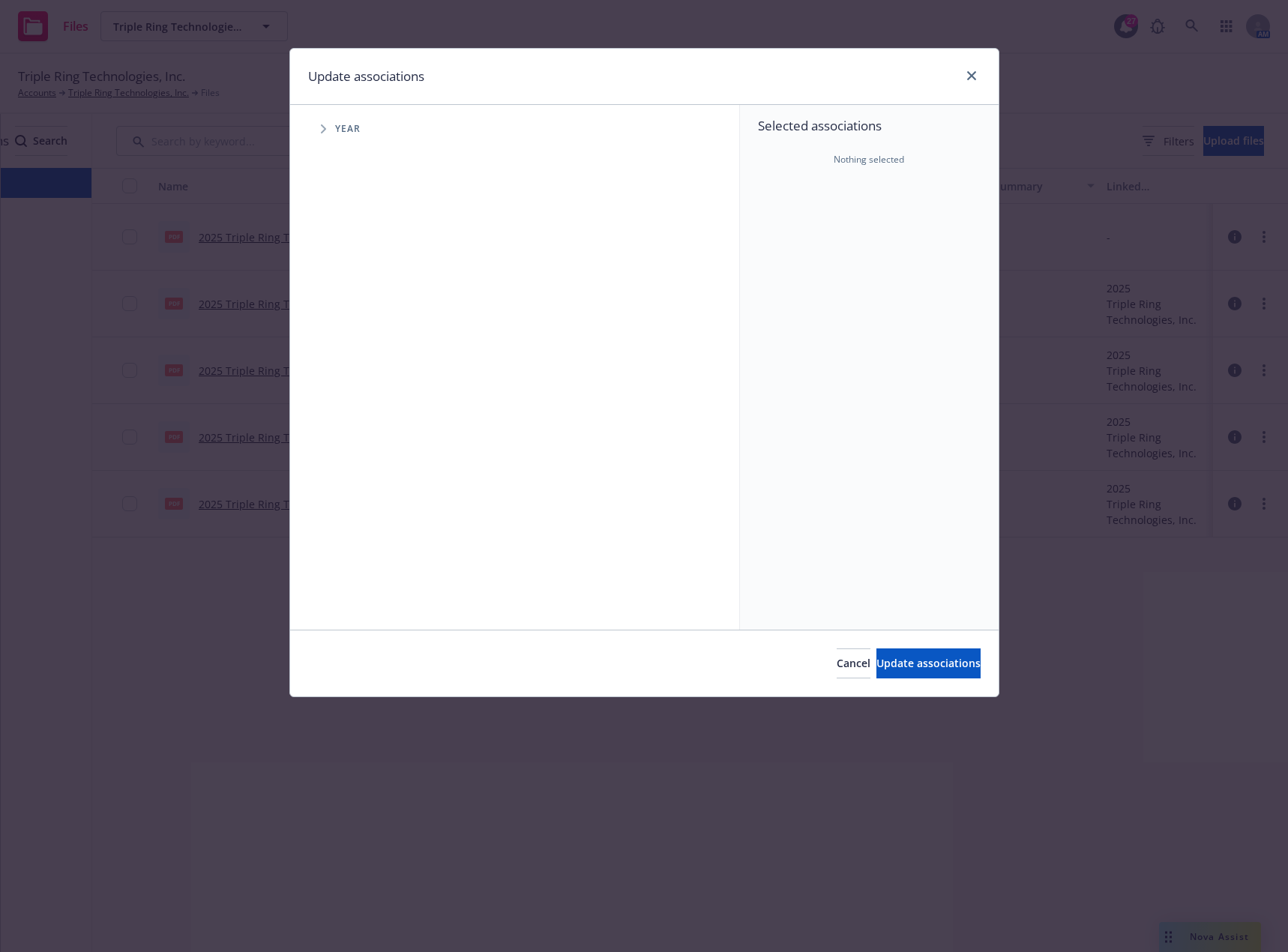
click at [343, 134] on span "Year" at bounding box center [348, 129] width 26 height 9
click at [324, 129] on icon "Tree Example" at bounding box center [324, 129] width 5 height 9
click at [361, 365] on input "Tree Example" at bounding box center [360, 368] width 15 height 15
checkbox input "true"
click at [939, 656] on span "Update associations" at bounding box center [928, 663] width 105 height 14
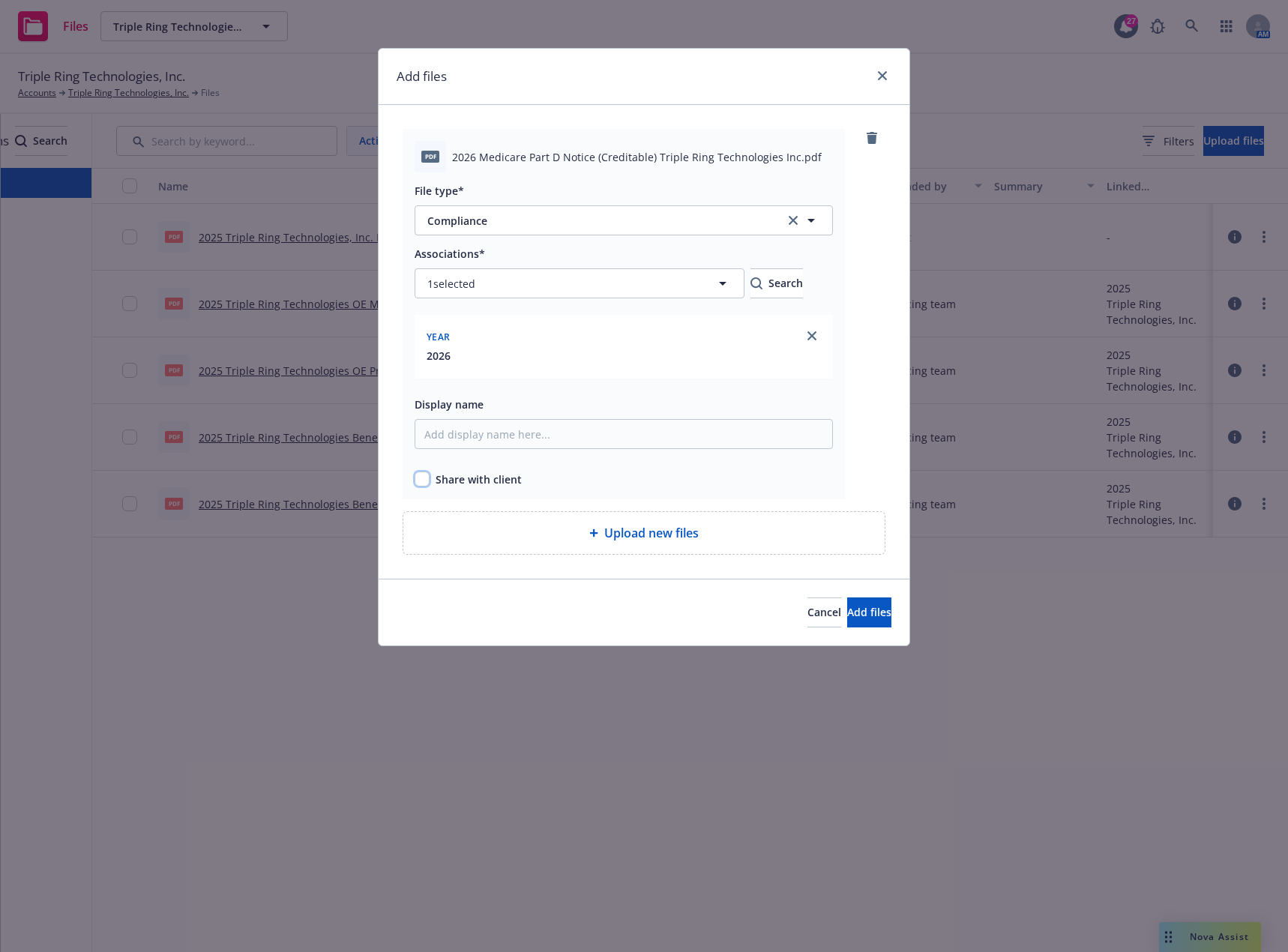
click at [420, 476] on input "checkbox" at bounding box center [421, 478] width 15 height 15
checkbox input "true"
click at [847, 616] on span "Add files" at bounding box center [869, 612] width 44 height 14
